Goal: Find contact information: Find contact information

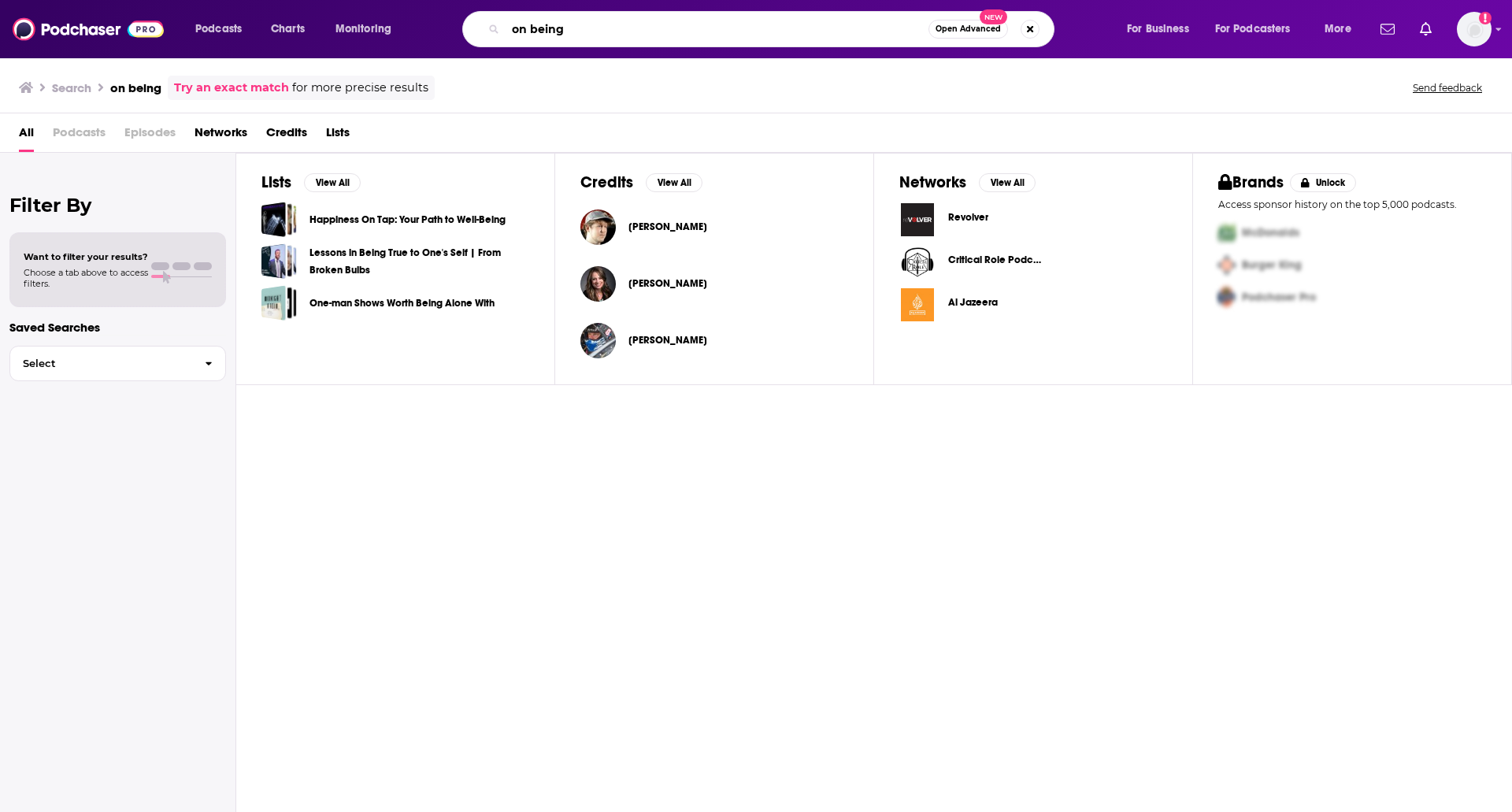
click at [664, 36] on input "on being" at bounding box center [717, 29] width 423 height 25
type input ""on being""
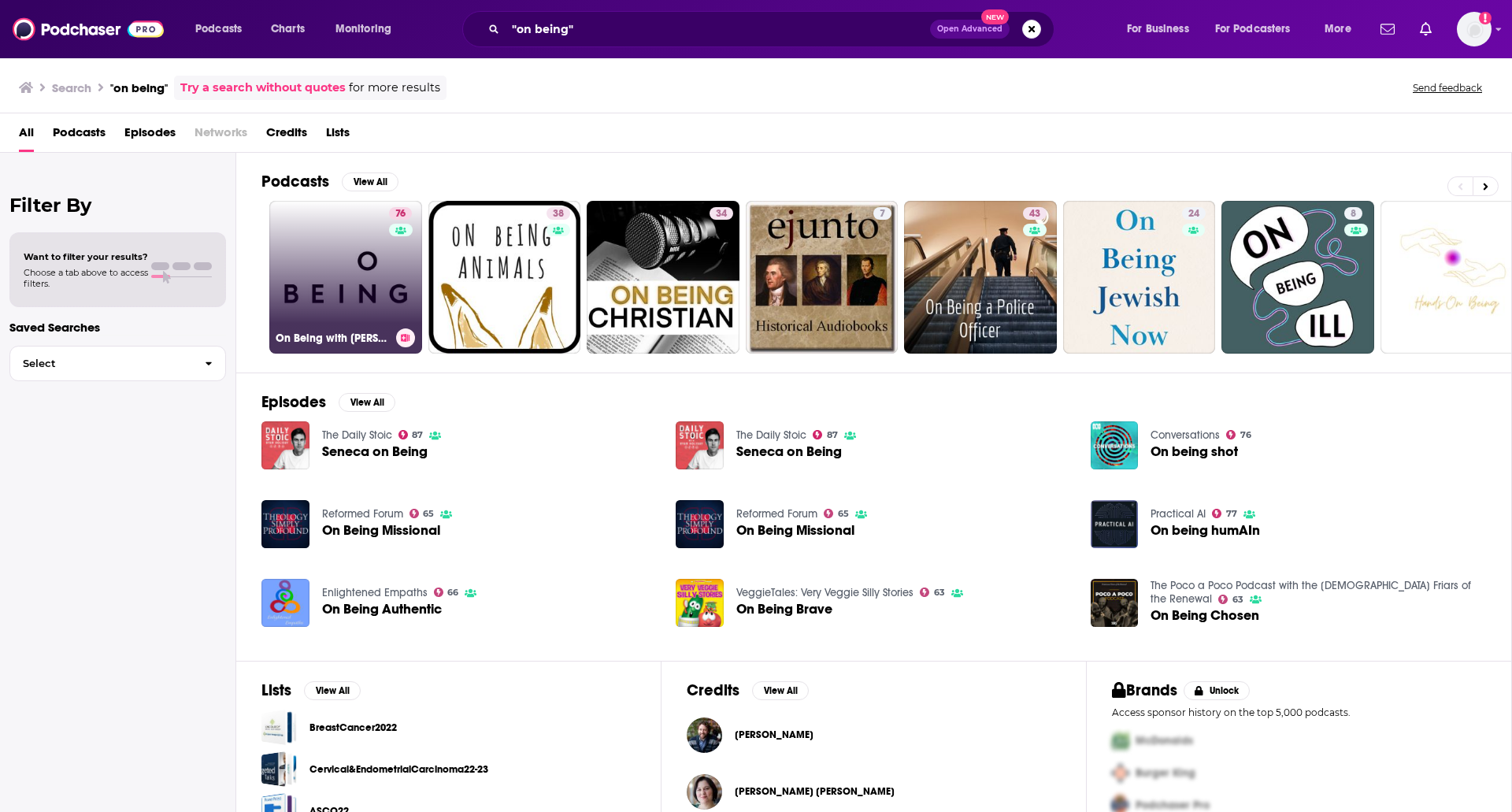
click at [314, 269] on link "76 On Being with [PERSON_NAME]" at bounding box center [346, 276] width 153 height 153
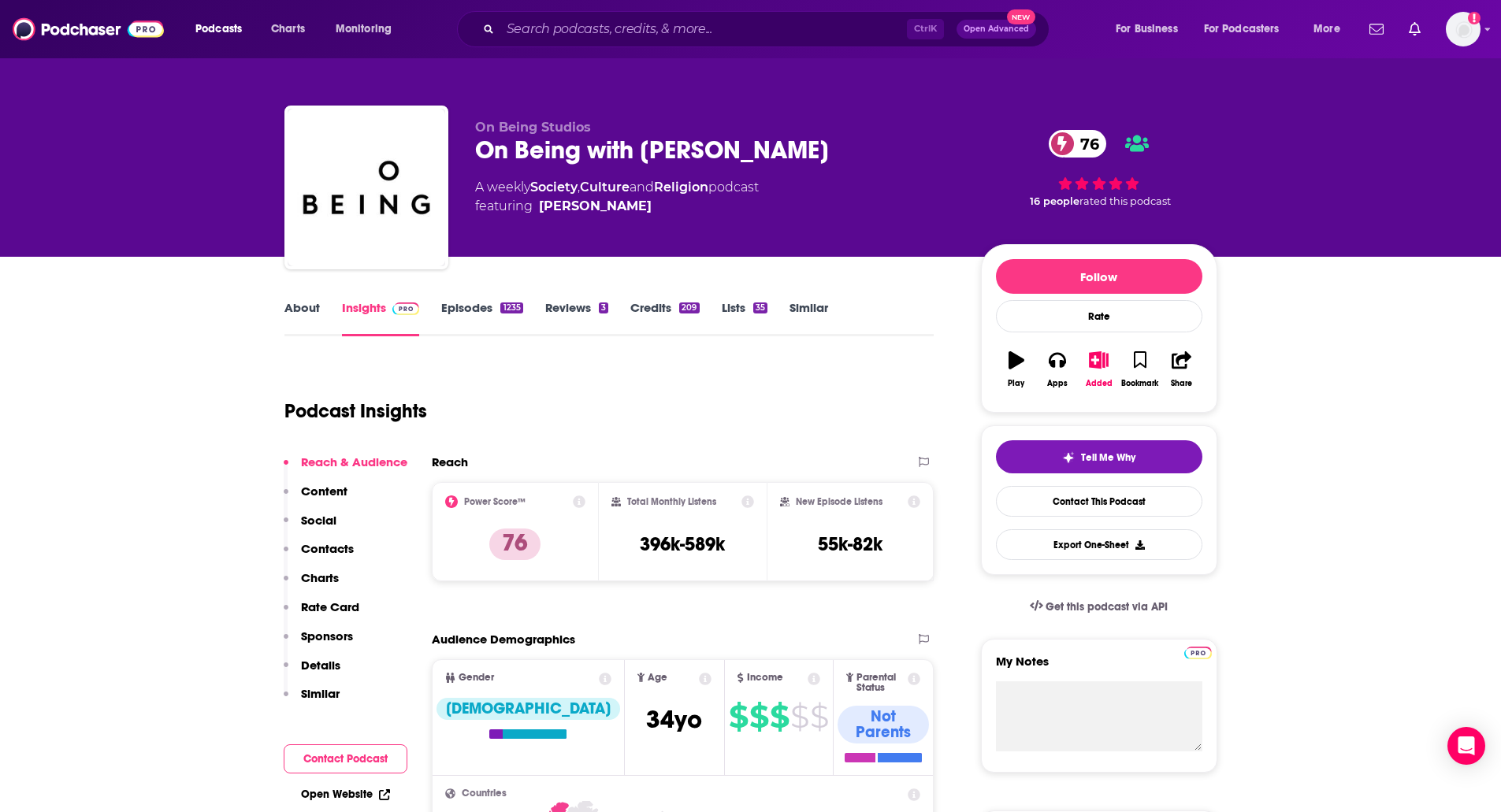
click at [449, 311] on link "Episodes 1235" at bounding box center [481, 319] width 82 height 36
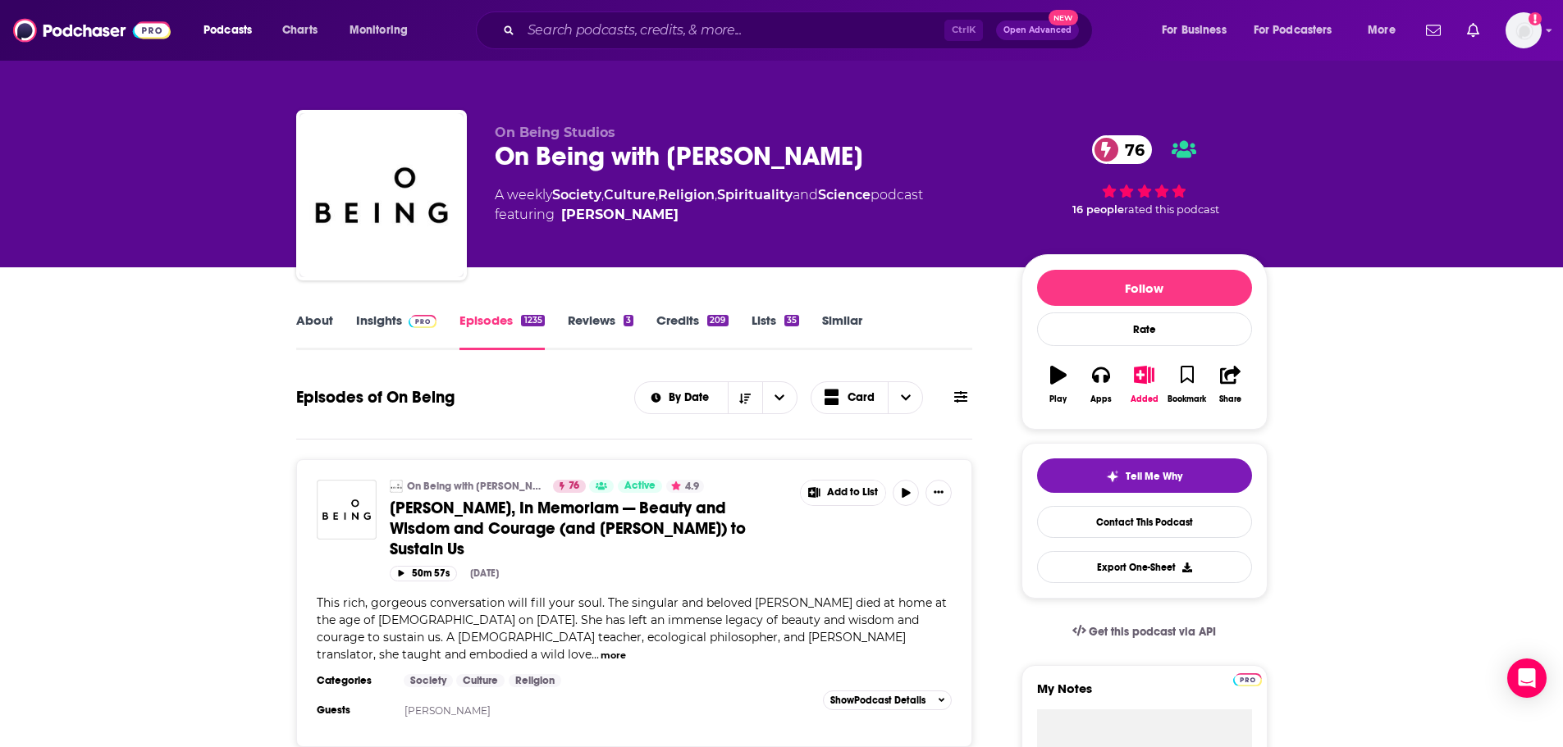
click at [360, 313] on link "Insights" at bounding box center [396, 332] width 81 height 38
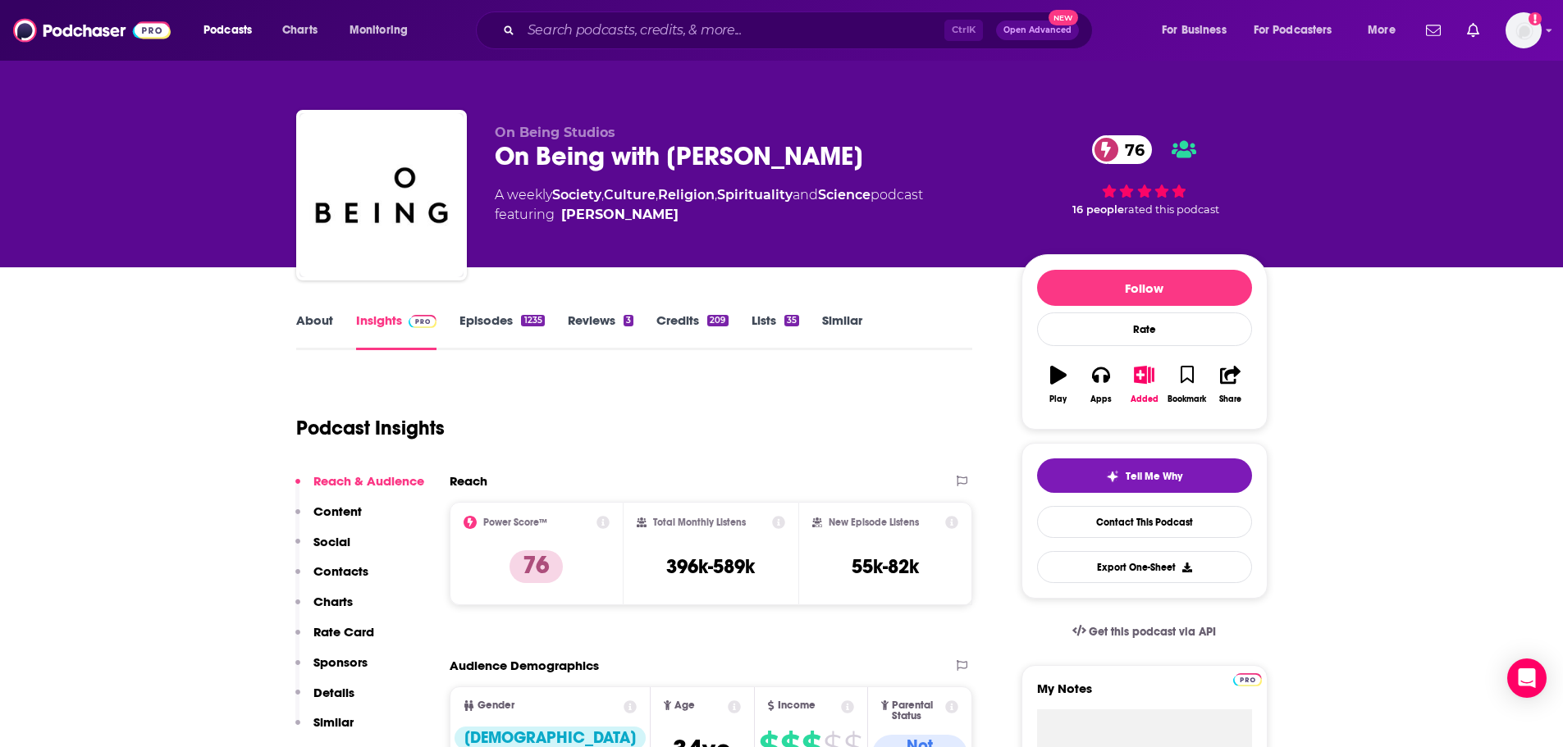
click at [324, 568] on p "Contacts" at bounding box center [340, 572] width 55 height 16
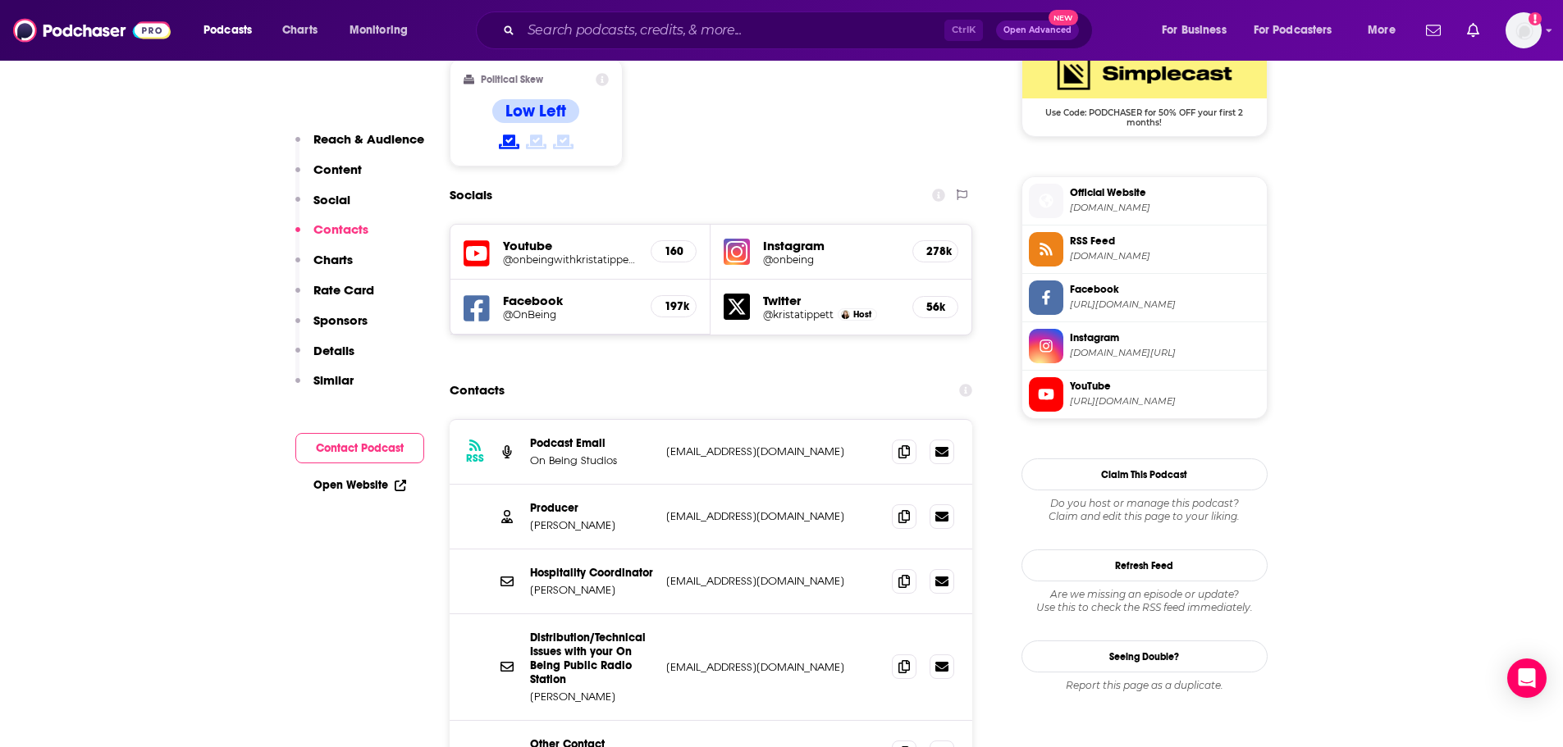
scroll to position [1407, 0]
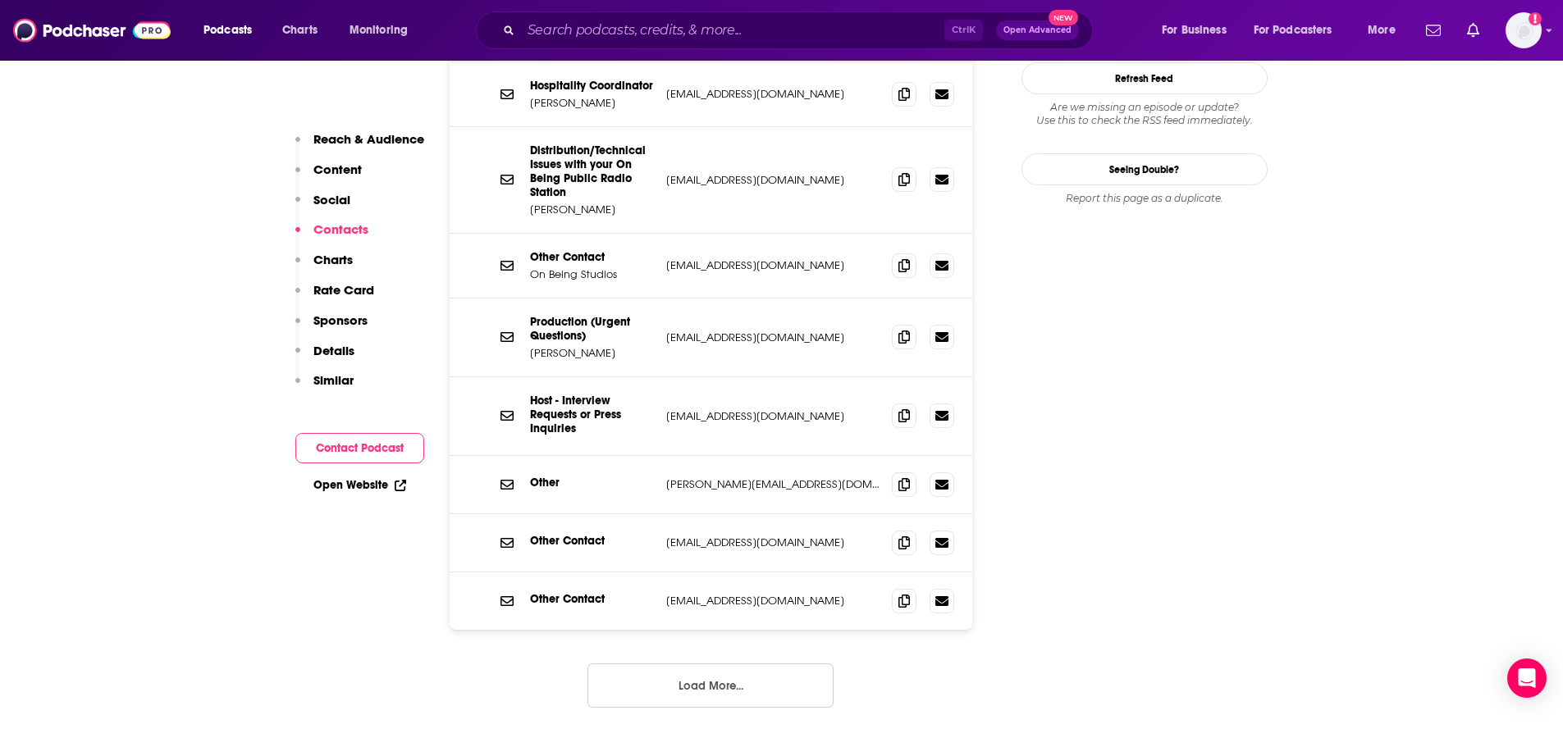
scroll to position [1867, 0]
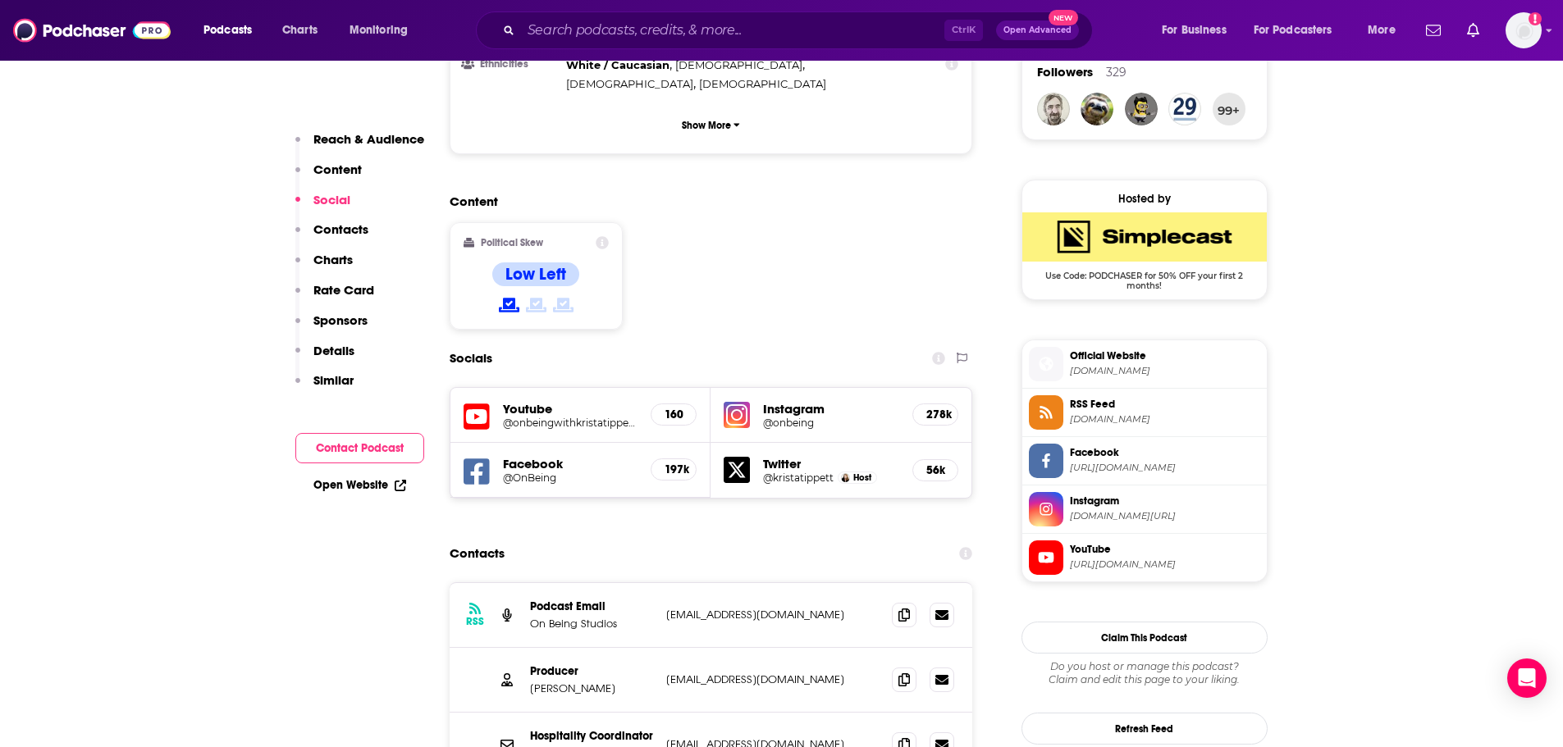
scroll to position [0, 0]
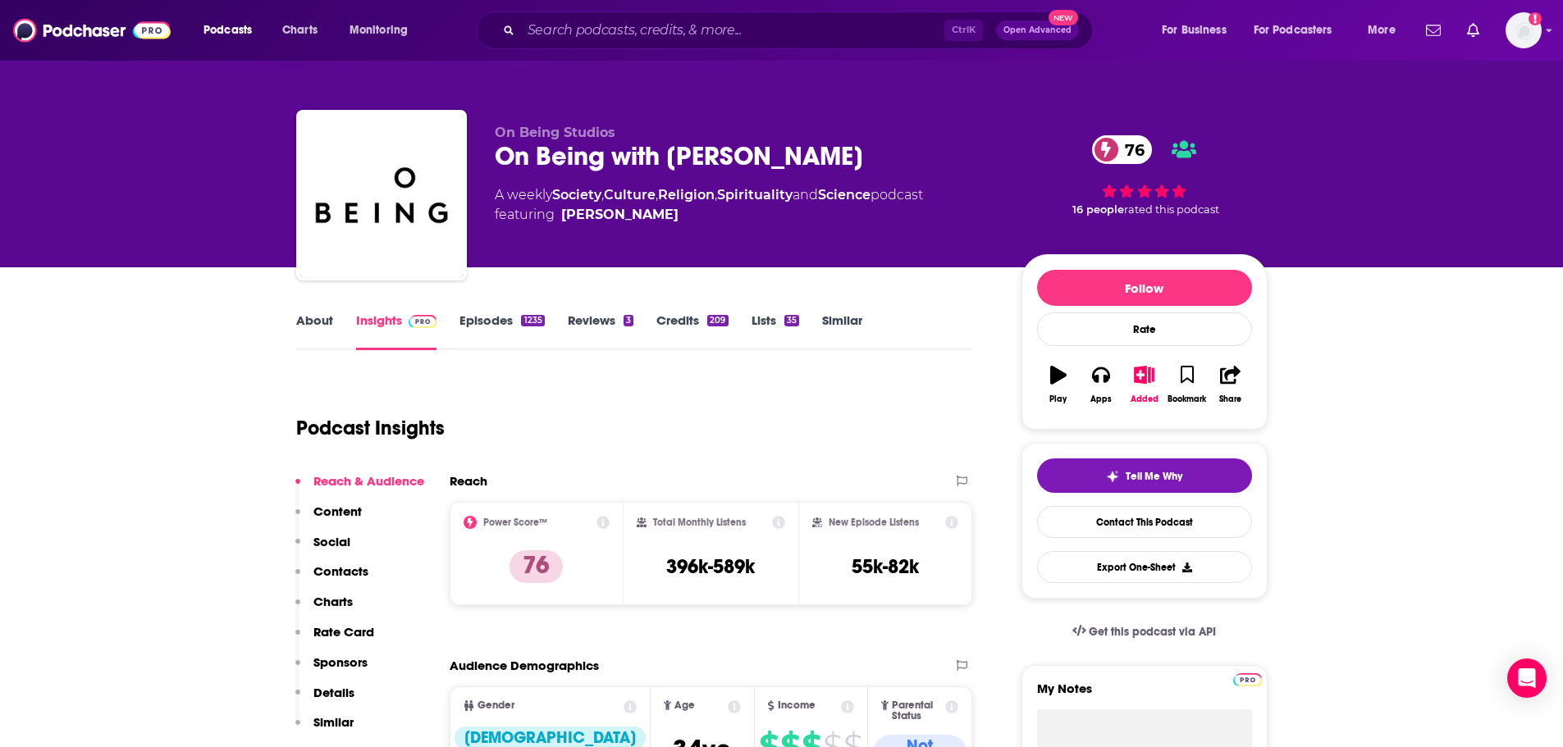
click at [342, 574] on p "Contacts" at bounding box center [340, 572] width 55 height 16
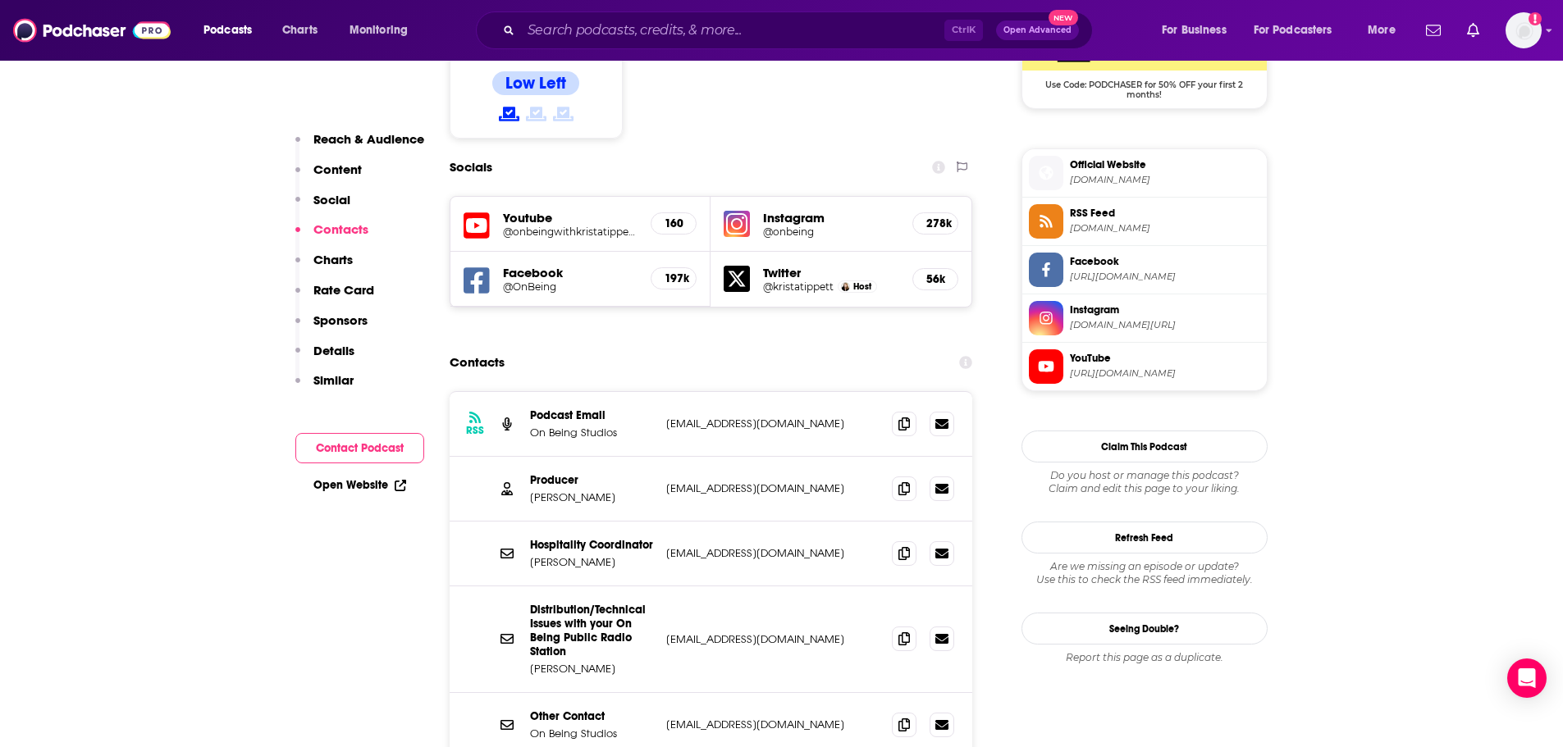
scroll to position [1407, 0]
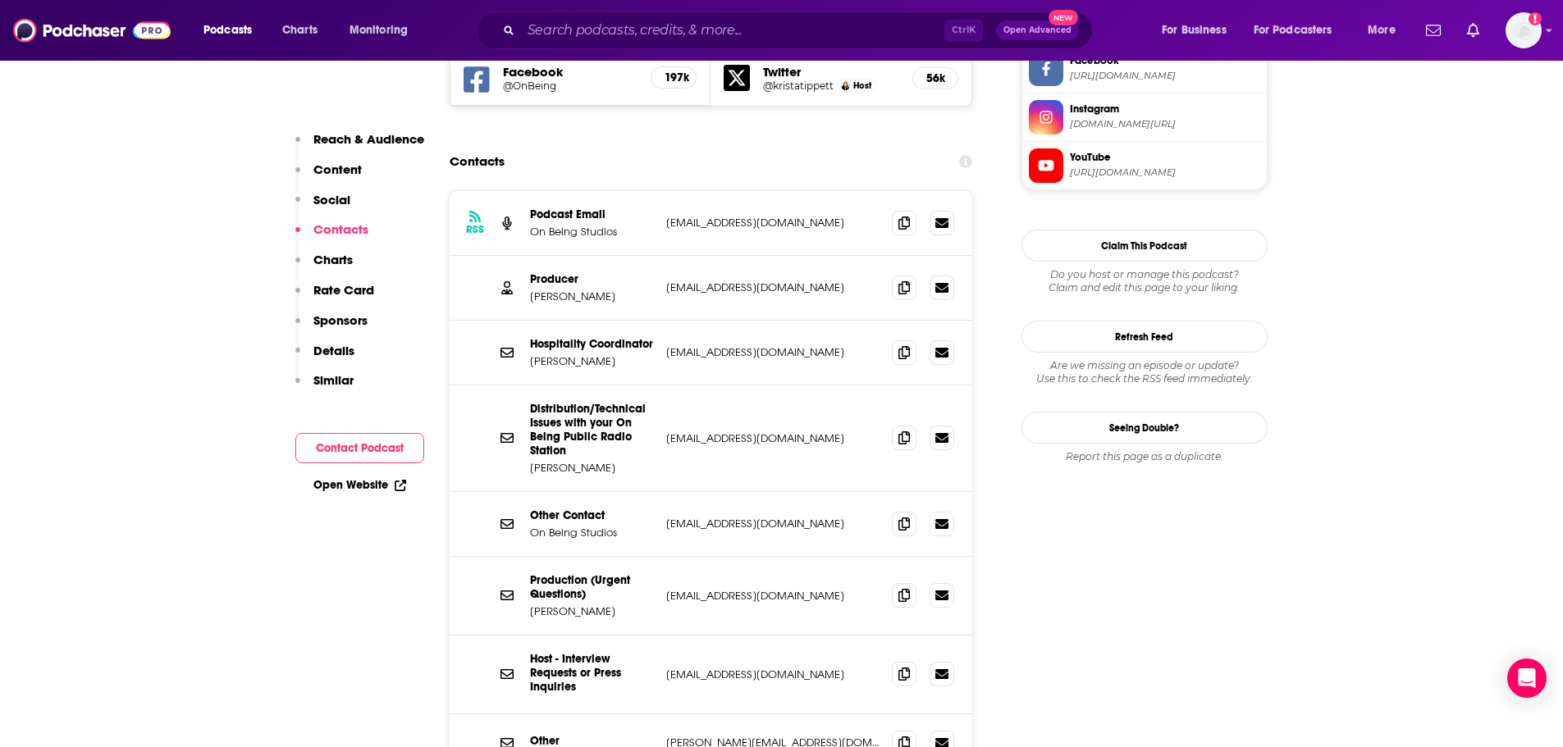
scroll to position [1604, 0]
